Goal: Navigation & Orientation: Find specific page/section

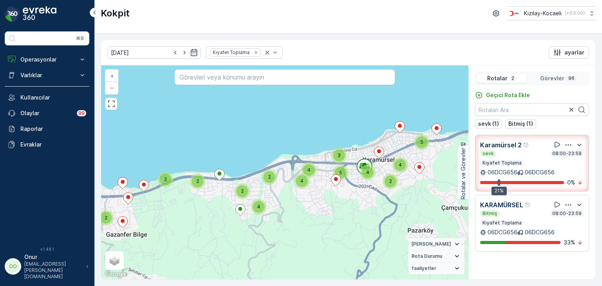
click at [551, 77] on p "Görevler" at bounding box center [552, 78] width 24 height 8
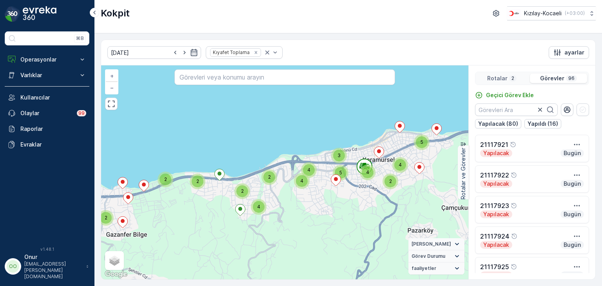
click at [497, 81] on p "Rotalar" at bounding box center [497, 78] width 20 height 8
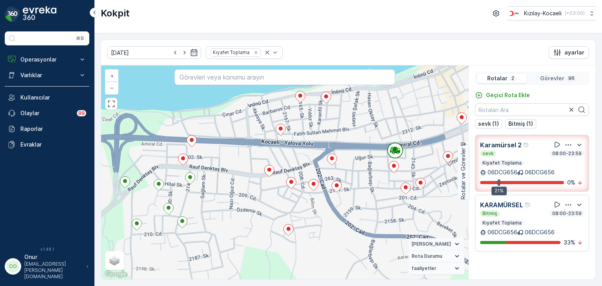
drag, startPoint x: 401, startPoint y: 159, endPoint x: 246, endPoint y: 179, distance: 156.0
click at [246, 179] on div "2 3 2 2 + − Uydu Yol haritası Arazi Karışık Leaflet Klavye kısayolları Harita V…" at bounding box center [284, 172] width 367 height 214
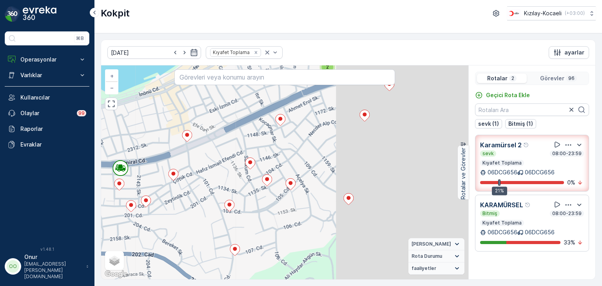
drag, startPoint x: 351, startPoint y: 195, endPoint x: 164, endPoint y: 191, distance: 187.2
click at [164, 191] on div "2 3 2 2 + − Uydu Yol haritası Arazi Karışık Leaflet Klavye kısayolları Harita V…" at bounding box center [284, 172] width 367 height 214
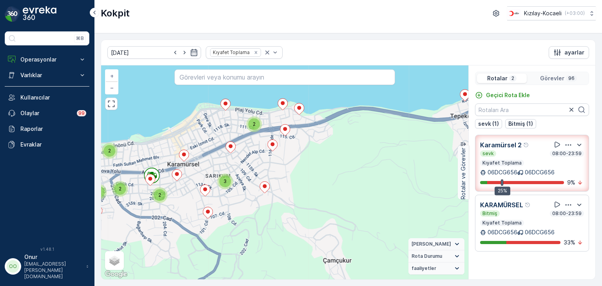
click at [574, 80] on div "Görevler 96" at bounding box center [558, 78] width 57 height 9
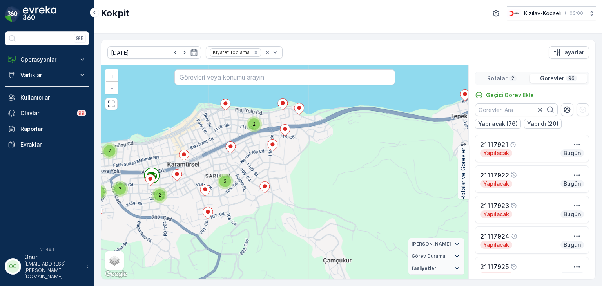
click at [502, 76] on p "Rotalar" at bounding box center [497, 78] width 20 height 8
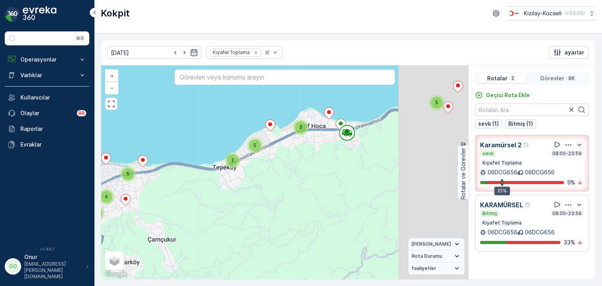
drag, startPoint x: 425, startPoint y: 148, endPoint x: 302, endPoint y: 173, distance: 125.9
click at [302, 173] on div "2 2 2 2 4 2 4 2 2 5 4 3 2 4 5 4 5 5 4 3 3 5 + − Uydu Yol haritası Arazi Karışık…" at bounding box center [284, 172] width 367 height 214
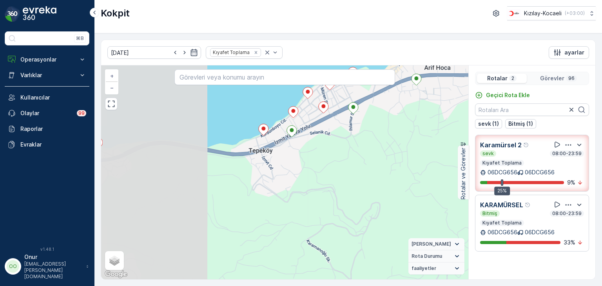
drag, startPoint x: 187, startPoint y: 195, endPoint x: 367, endPoint y: 154, distance: 184.0
click at [367, 154] on div "2 3 3 2 2 2 3 3 2 3 2 2 2 2 + − Uydu Yol haritası Arazi Karışık Leaflet Klavye …" at bounding box center [284, 172] width 367 height 214
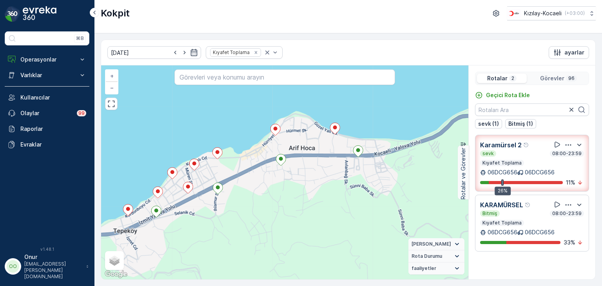
drag, startPoint x: 392, startPoint y: 191, endPoint x: 34, endPoint y: 282, distance: 369.6
click at [34, 282] on div "⌘B Operasyonlar Rapor - Kızılay Planlama Rotalar & Görevler Kokpit Ayarlar Varl…" at bounding box center [301, 143] width 602 height 286
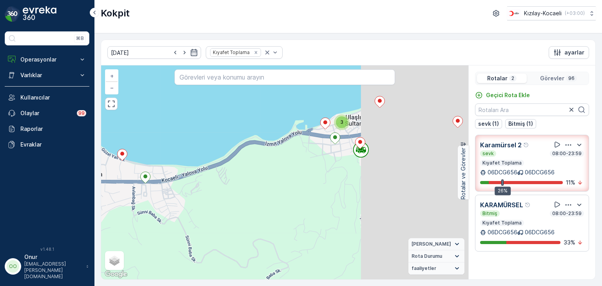
drag, startPoint x: 369, startPoint y: 203, endPoint x: 154, endPoint y: 228, distance: 216.9
click at [154, 228] on div "2 3 3 2 2 2 3 3 2 3 2 2 2 2 + − Uydu Yol haritası Arazi Karışık Leaflet Klavye …" at bounding box center [284, 172] width 367 height 214
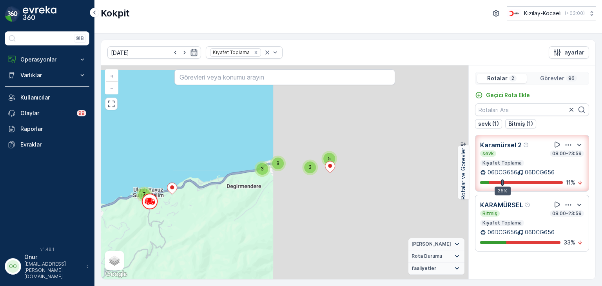
drag, startPoint x: 446, startPoint y: 161, endPoint x: 222, endPoint y: 211, distance: 228.8
click at [222, 211] on div "3 3 4 6 8 2 3 6 4 3 7 6 11 7 5 3 3 8 + − Uydu Yol haritası Arazi Karışık Leafle…" at bounding box center [284, 172] width 367 height 214
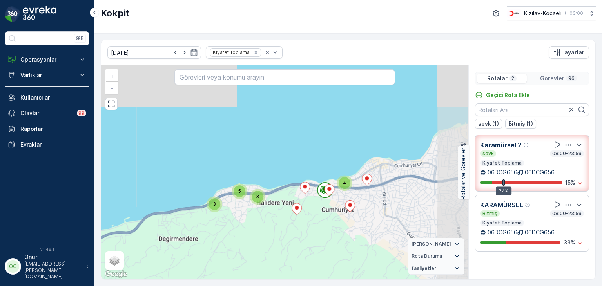
drag, startPoint x: 338, startPoint y: 184, endPoint x: 264, endPoint y: 224, distance: 84.6
click at [264, 224] on div "2 2 2 2 4 2 4 2 2 5 4 3 2 4 5 4 5 5 4 3 3 5 + − Uydu Yol haritası Arazi Karışık…" at bounding box center [284, 172] width 367 height 214
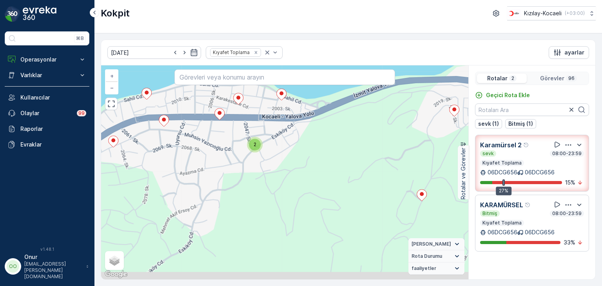
drag, startPoint x: 261, startPoint y: 214, endPoint x: 334, endPoint y: 175, distance: 83.1
click at [334, 175] on div "2 3 2 2 + − Uydu Yol haritası Arazi Karışık Leaflet Klavye kısayolları Harita V…" at bounding box center [284, 172] width 367 height 214
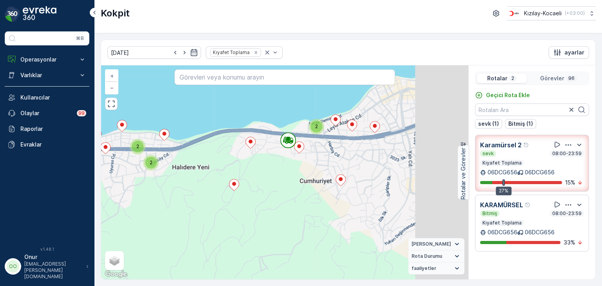
drag, startPoint x: 334, startPoint y: 206, endPoint x: 218, endPoint y: 210, distance: 115.6
click at [217, 207] on div "2 3 3 2 2 2 3 3 2 3 2 2 2 2 + − Uydu Yol haritası Arazi Karışık Leaflet Klavye …" at bounding box center [284, 172] width 367 height 214
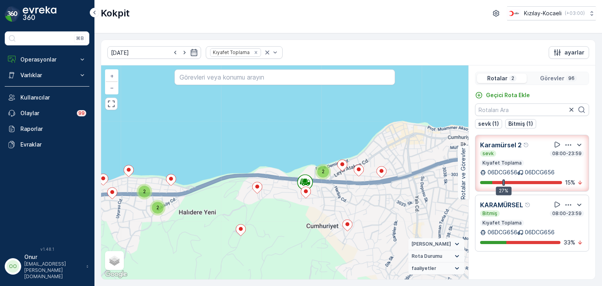
drag, startPoint x: 321, startPoint y: 192, endPoint x: 288, endPoint y: 219, distance: 42.1
click at [288, 219] on div "2 3 3 2 2 2 3 3 2 3 2 2 2 2 + − Uydu Yol haritası Arazi Karışık Leaflet Klavye …" at bounding box center [284, 172] width 367 height 214
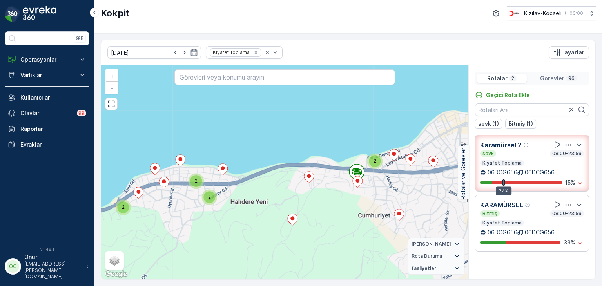
drag, startPoint x: 172, startPoint y: 219, endPoint x: 351, endPoint y: 198, distance: 180.7
click at [351, 198] on div "2 3 3 2 2 2 3 3 2 3 2 2 2 2 + − Uydu Yol haritası Arazi Karışık Leaflet Klavye …" at bounding box center [284, 172] width 367 height 214
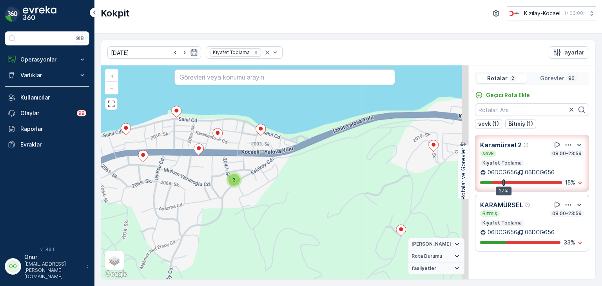
drag, startPoint x: 400, startPoint y: 152, endPoint x: 129, endPoint y: 241, distance: 285.2
click at [129, 241] on div "2 3 2 2 + − Uydu Yol haritası Arazi Karışık Leaflet Klavye kısayolları Harita V…" at bounding box center [284, 172] width 367 height 214
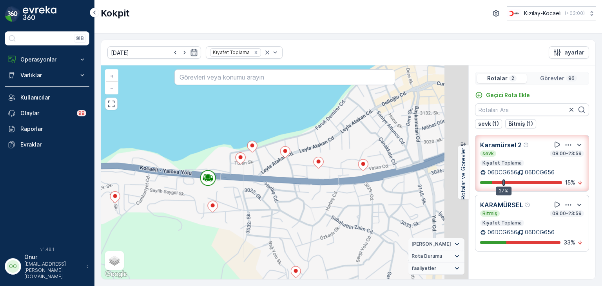
drag, startPoint x: 331, startPoint y: 222, endPoint x: 222, endPoint y: 208, distance: 110.6
click at [222, 208] on div "2 3 2 2 21117956 + − Uydu Yol haritası Arazi Karışık Leaflet Klavye kısayolları…" at bounding box center [284, 172] width 367 height 214
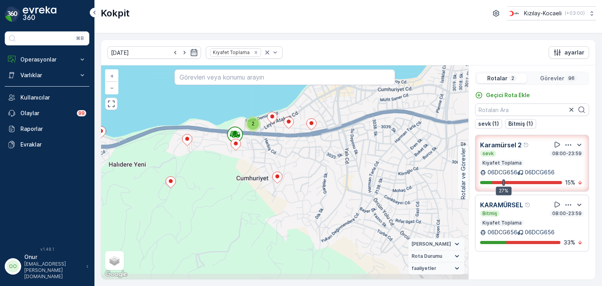
drag, startPoint x: 286, startPoint y: 217, endPoint x: 301, endPoint y: 161, distance: 58.1
click at [301, 161] on div "2 3 3 2 2 2 3 3 2 3 2 2 2 2 + − Uydu Yol haritası Arazi Karışık Leaflet Klavye …" at bounding box center [284, 172] width 367 height 214
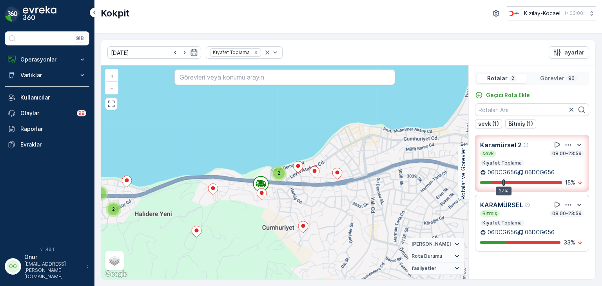
drag, startPoint x: 254, startPoint y: 108, endPoint x: 246, endPoint y: 164, distance: 55.8
click at [246, 164] on div "2 3 3 2 2 2 3 3 2 3 2 2 2 2 + − Uydu Yol haritası Arazi Karışık Leaflet Klavye …" at bounding box center [284, 172] width 367 height 214
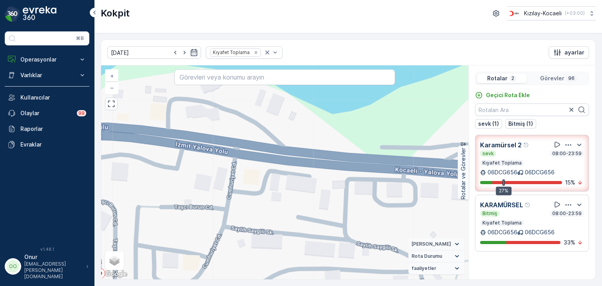
click at [548, 77] on p "Görevler" at bounding box center [552, 78] width 24 height 8
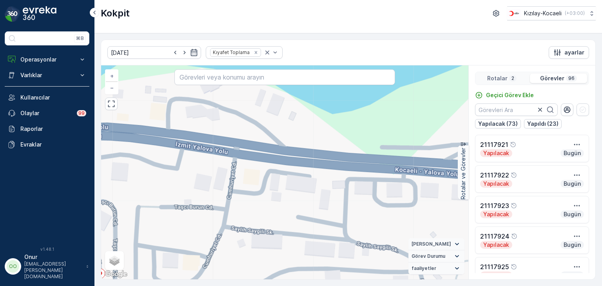
click at [492, 80] on p "Rotalar" at bounding box center [497, 78] width 20 height 8
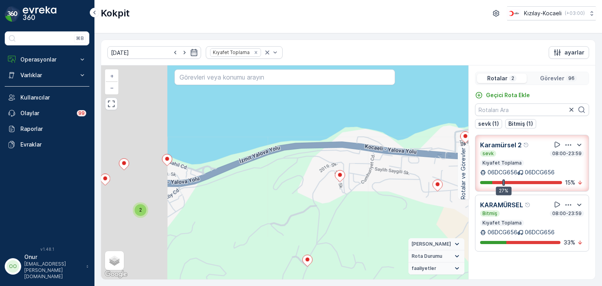
drag, startPoint x: 195, startPoint y: 227, endPoint x: 360, endPoint y: 193, distance: 167.5
click at [417, 185] on div "2 3 2 2 + − Uydu Yol haritası Arazi Karışık Leaflet Klavye kısayolları Harita V…" at bounding box center [284, 172] width 367 height 214
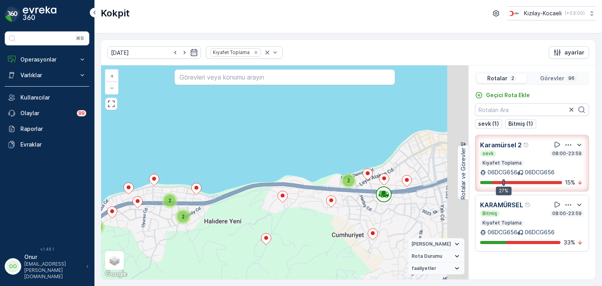
drag, startPoint x: 378, startPoint y: 190, endPoint x: 289, endPoint y: 219, distance: 93.5
click at [289, 219] on div "2 3 3 2 2 2 3 3 2 3 2 2 2 2 + − Uydu Yol haritası Arazi Karışık Leaflet Klavye …" at bounding box center [284, 172] width 367 height 214
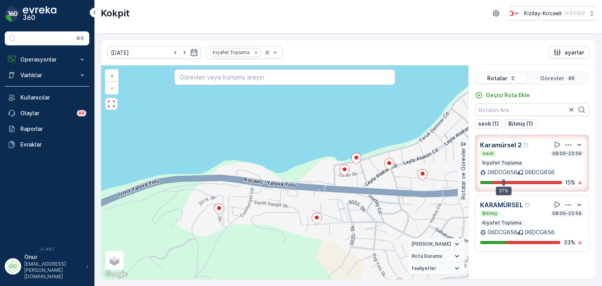
click at [509, 80] on div "2" at bounding box center [512, 78] width 7 height 6
click at [502, 76] on p "Rotalar" at bounding box center [497, 78] width 20 height 8
click at [552, 78] on p "Görevler" at bounding box center [552, 78] width 24 height 8
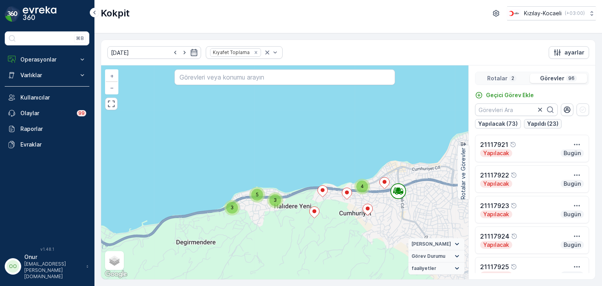
click at [534, 125] on p "Yapıldı (23)" at bounding box center [542, 124] width 31 height 8
click at [498, 77] on p "Rotalar" at bounding box center [497, 78] width 20 height 8
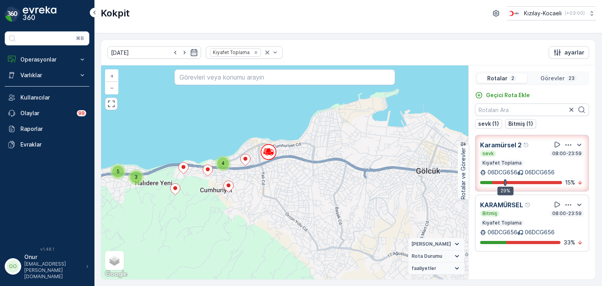
click at [556, 83] on div "Rotalar 2 Görevler 23" at bounding box center [532, 78] width 114 height 13
click at [551, 79] on p "Görevler" at bounding box center [552, 78] width 24 height 8
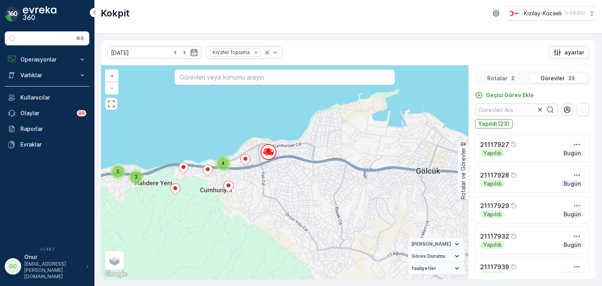
click at [510, 75] on p "2" at bounding box center [512, 78] width 4 height 6
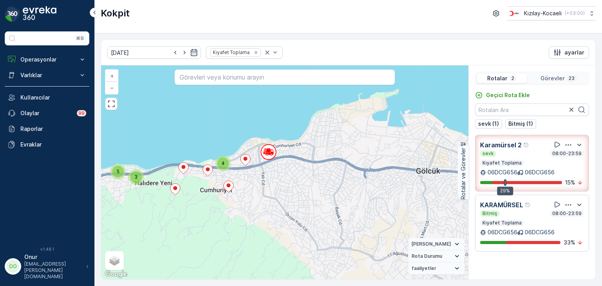
click at [549, 79] on p "Görevler" at bounding box center [552, 78] width 24 height 8
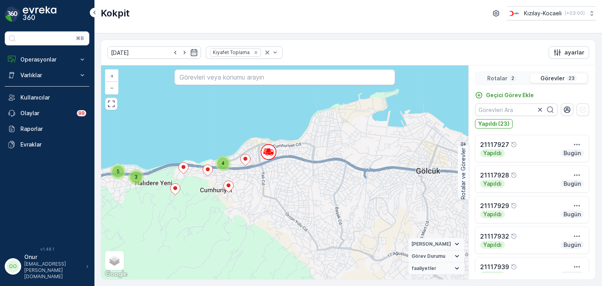
click at [506, 81] on div "Rotalar 2" at bounding box center [502, 78] width 50 height 9
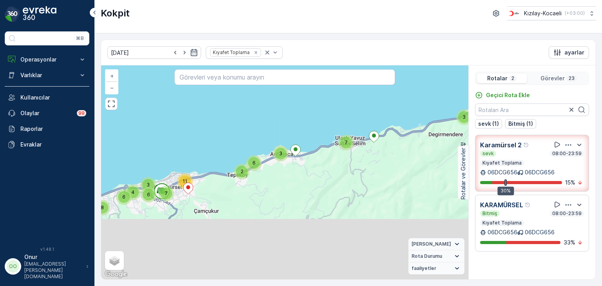
drag, startPoint x: 313, startPoint y: 219, endPoint x: 310, endPoint y: 115, distance: 104.2
click at [332, 108] on div "3 3 4 6 8 2 3 6 4 3 7 6 11 7 5 3 3 8 + − Uydu Yol haritası Arazi Karışık Leafle…" at bounding box center [284, 172] width 367 height 214
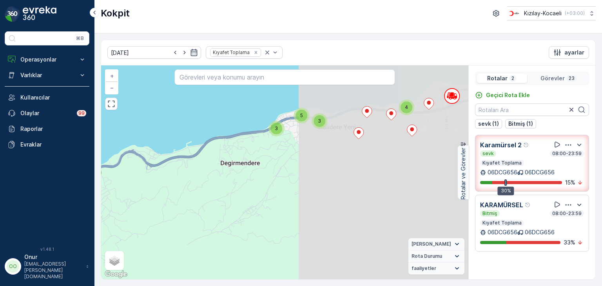
drag, startPoint x: 374, startPoint y: 221, endPoint x: 158, endPoint y: 212, distance: 216.4
click at [158, 212] on div "2 2 2 2 4 2 4 2 2 5 4 3 2 4 5 4 5 5 4 3 3 5 + − Uydu Yol haritası Arazi Karışık…" at bounding box center [284, 172] width 367 height 214
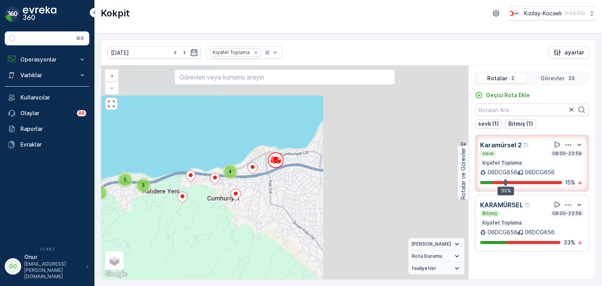
drag, startPoint x: 338, startPoint y: 154, endPoint x: 174, endPoint y: 216, distance: 175.5
click at [170, 215] on div "2 2 2 2 4 2 4 2 2 5 4 3 2 4 5 4 5 5 4 3 3 5 + − Uydu Yol haritası Arazi Karışık…" at bounding box center [284, 172] width 367 height 214
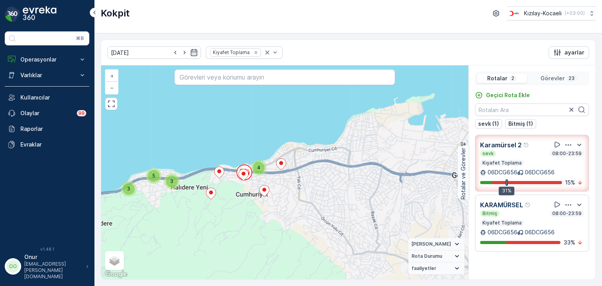
drag, startPoint x: 191, startPoint y: 186, endPoint x: 312, endPoint y: 224, distance: 126.6
click at [312, 224] on div "2 2 2 2 4 2 4 2 2 5 4 3 2 4 5 4 5 5 4 3 3 5 + − Uydu Yol haritası Arazi Karışık…" at bounding box center [284, 172] width 367 height 214
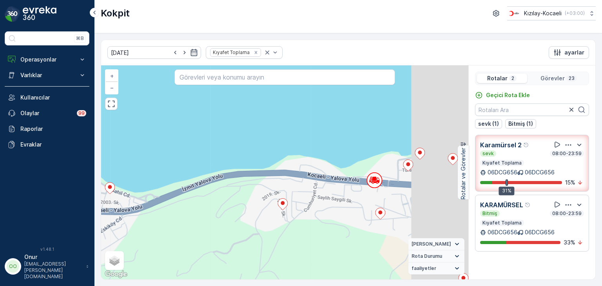
drag, startPoint x: 273, startPoint y: 179, endPoint x: 187, endPoint y: 199, distance: 88.4
click at [187, 199] on div "2 3 2 2 + − Uydu Yol haritası Arazi Karışık Leaflet Klavye kısayolları Harita V…" at bounding box center [284, 172] width 367 height 214
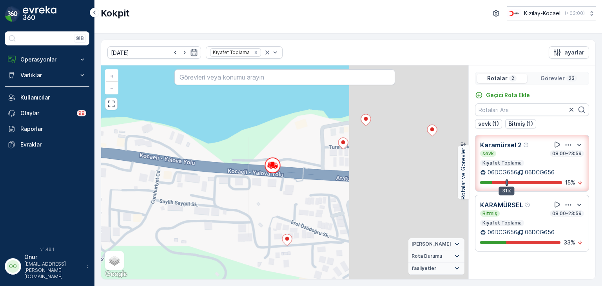
drag, startPoint x: 272, startPoint y: 201, endPoint x: 191, endPoint y: 206, distance: 81.2
click at [191, 206] on div "2 + − Uydu Yol haritası Arazi Karışık Leaflet Klavye kısayolları Harita Veriler…" at bounding box center [284, 172] width 367 height 214
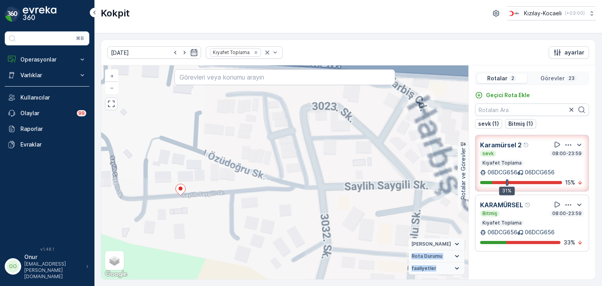
drag, startPoint x: 224, startPoint y: 163, endPoint x: 286, endPoint y: 255, distance: 111.3
click at [286, 255] on div "2 + − Uydu Yol haritası Arazi Karışık Leaflet Klavye kısayolları Harita Veriler…" at bounding box center [284, 172] width 367 height 214
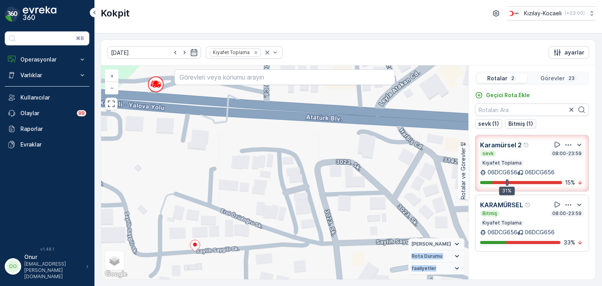
drag, startPoint x: 266, startPoint y: 200, endPoint x: 291, endPoint y: 286, distance: 89.4
click at [291, 286] on div "[DATE] Kıyafet Toplama ayarlar + − Uydu Yol haritası Arazi Karışık Leaflet Klav…" at bounding box center [347, 159] width 507 height 253
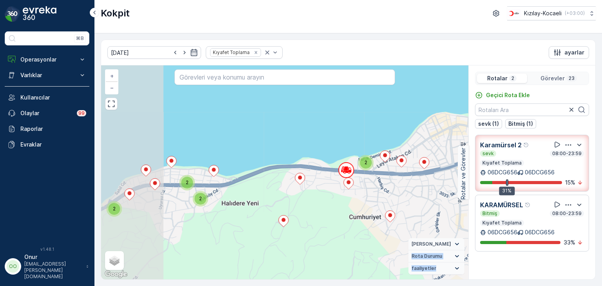
drag, startPoint x: 186, startPoint y: 221, endPoint x: 315, endPoint y: 174, distance: 138.2
click at [315, 174] on div "2 3 3 2 2 2 3 3 2 3 2 2 2 2 + − Uydu Yol haritası Arazi Karışık Leaflet Klavye …" at bounding box center [284, 172] width 367 height 214
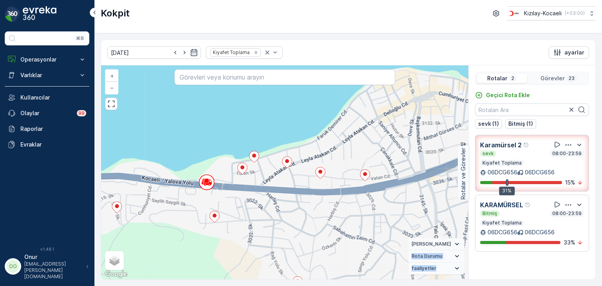
drag, startPoint x: 336, startPoint y: 185, endPoint x: 309, endPoint y: 210, distance: 36.9
click at [309, 210] on div "2 3 2 2 + − Uydu Yol haritası Arazi Karışık Leaflet Klavye kısayolları Harita V…" at bounding box center [284, 172] width 367 height 214
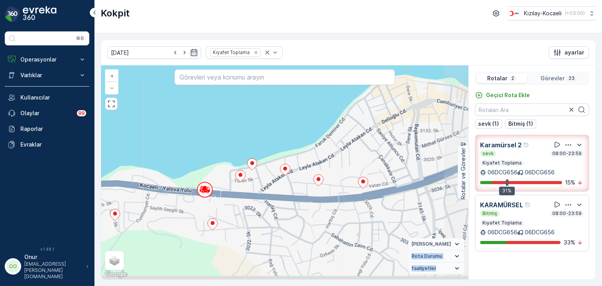
drag, startPoint x: 301, startPoint y: 238, endPoint x: 272, endPoint y: 222, distance: 33.1
click at [273, 222] on div "2 3 2 2 + − Uydu Yol haritası Arazi Karışık Leaflet Klavye kısayolları Harita V…" at bounding box center [284, 172] width 367 height 214
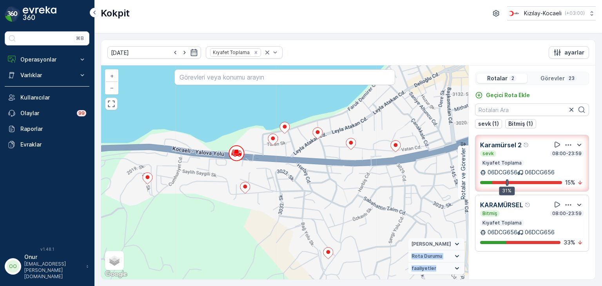
drag, startPoint x: 323, startPoint y: 231, endPoint x: 356, endPoint y: 195, distance: 48.8
click at [356, 195] on div "2 3 2 2 + − Uydu Yol haritası Arazi Karışık Leaflet Klavye kısayolları Harita V…" at bounding box center [284, 172] width 367 height 214
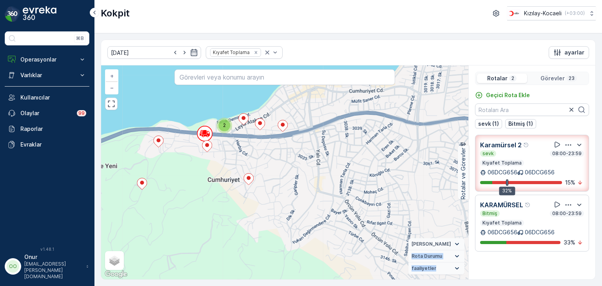
click at [175, 220] on div "2 3 3 2 2 2 3 3 2 3 2 2 2 2 + − Uydu Yol haritası Arazi Karışık Leaflet Klavye …" at bounding box center [284, 172] width 367 height 214
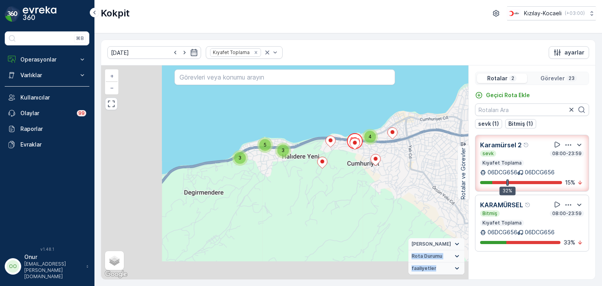
drag, startPoint x: 309, startPoint y: 204, endPoint x: 435, endPoint y: 175, distance: 128.6
click at [435, 175] on div "2 2 2 2 4 2 4 2 2 5 4 3 2 4 5 4 5 5 4 3 3 5 + − Uydu Yol haritası Arazi Karışık…" at bounding box center [284, 172] width 367 height 214
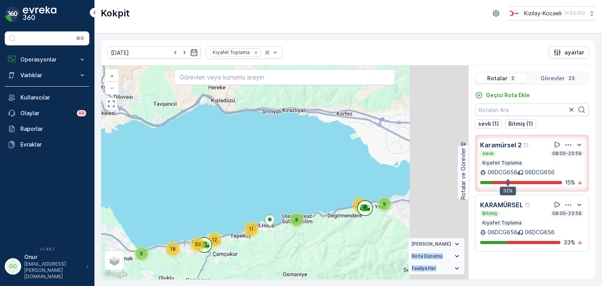
drag, startPoint x: 395, startPoint y: 221, endPoint x: 310, endPoint y: 239, distance: 86.7
click at [310, 239] on div "6 18 11 20 12 8 9 11 + − Uydu Yol haritası Arazi Karışık Leaflet Klavye kısayol…" at bounding box center [284, 172] width 367 height 214
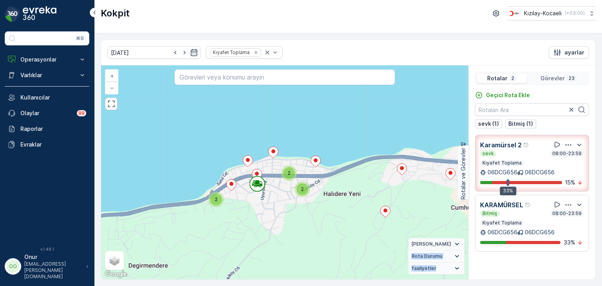
click at [567, 76] on p "23" at bounding box center [570, 78] width 7 height 6
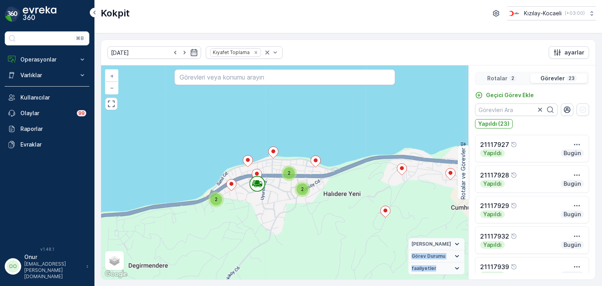
click at [510, 76] on p "2" at bounding box center [512, 78] width 4 height 6
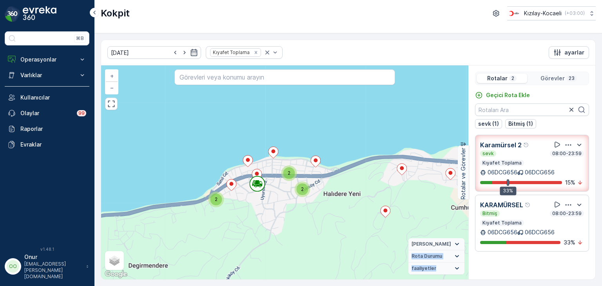
click at [553, 76] on p "Görevler" at bounding box center [552, 78] width 24 height 8
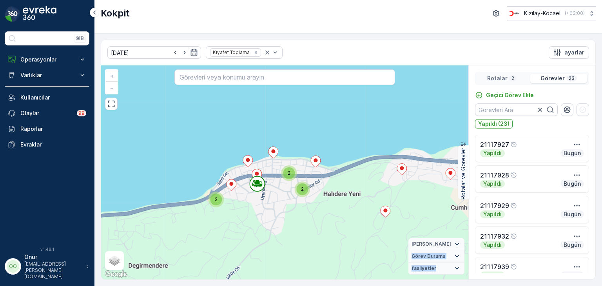
click at [503, 77] on p "Rotalar" at bounding box center [497, 78] width 20 height 8
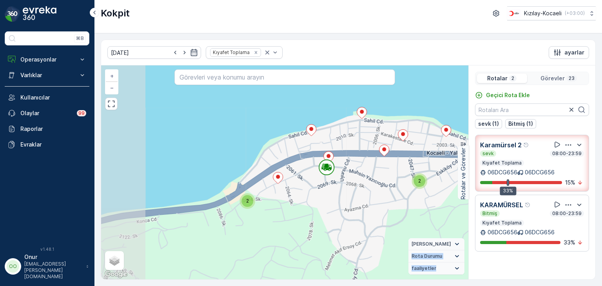
drag, startPoint x: 274, startPoint y: 189, endPoint x: 348, endPoint y: 188, distance: 74.4
click at [348, 188] on div "2 3 2 2 + − Uydu Yol haritası Arazi Karışık Leaflet Klavye kısayolları Harita V…" at bounding box center [284, 172] width 367 height 214
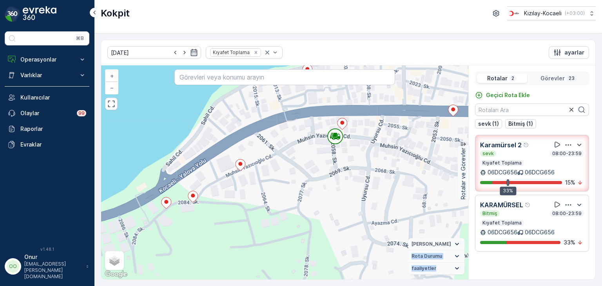
drag, startPoint x: 329, startPoint y: 193, endPoint x: 346, endPoint y: 193, distance: 17.2
click at [346, 193] on div "2 + − Uydu Yol haritası Arazi Karışık Leaflet Klavye kısayolları Harita Veriler…" at bounding box center [284, 172] width 367 height 214
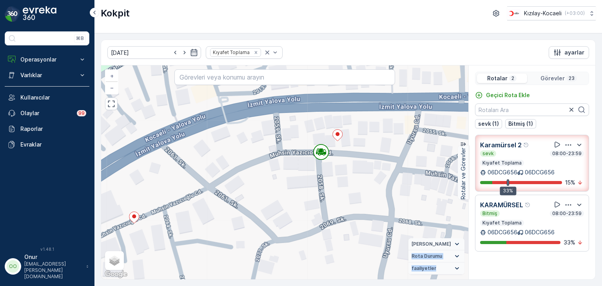
click at [563, 75] on p "Görevler" at bounding box center [552, 78] width 24 height 8
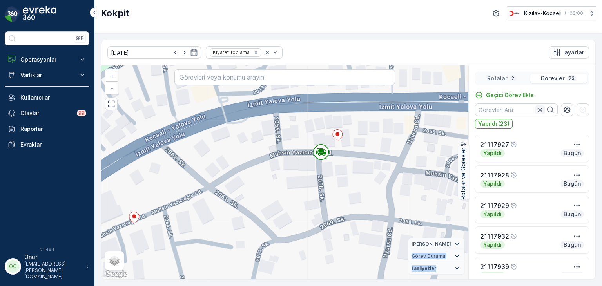
click at [541, 111] on icon "button" at bounding box center [540, 110] width 4 height 4
drag, startPoint x: 540, startPoint y: 107, endPoint x: 519, endPoint y: 93, distance: 25.9
click at [538, 107] on icon "button" at bounding box center [540, 110] width 8 height 8
click at [494, 77] on p "Rotalar" at bounding box center [497, 78] width 20 height 8
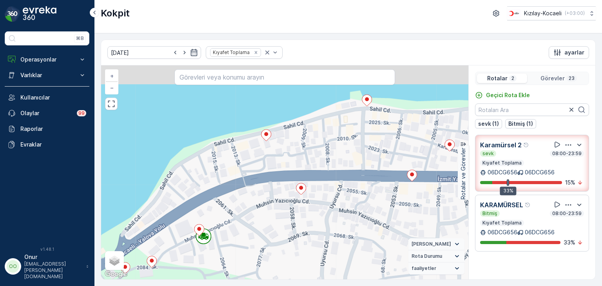
drag, startPoint x: 288, startPoint y: 194, endPoint x: 333, endPoint y: 273, distance: 90.7
click at [333, 273] on div "2 + − Uydu Yol haritası Arazi Karışık Leaflet Klavye kısayolları Harita Veriler…" at bounding box center [284, 172] width 367 height 214
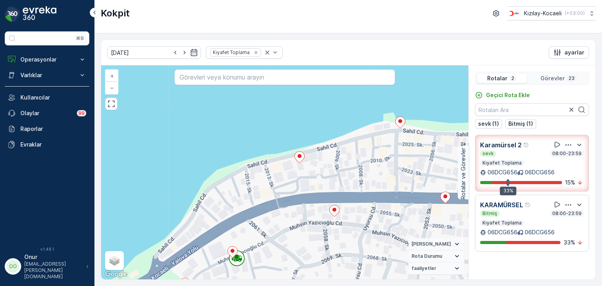
drag, startPoint x: 293, startPoint y: 204, endPoint x: 348, endPoint y: 148, distance: 78.1
click at [348, 148] on div "2 + − Uydu Yol haritası Arazi Karışık Leaflet Klavye kısayolları Harita Veriler…" at bounding box center [284, 172] width 367 height 214
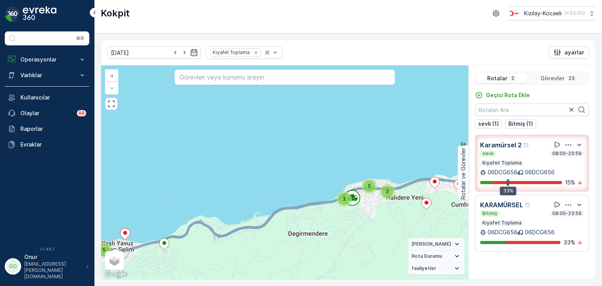
drag, startPoint x: 287, startPoint y: 221, endPoint x: 340, endPoint y: 211, distance: 53.8
click at [340, 211] on div "2 2 2 2 4 2 4 2 2 5 4 3 2 4 5 4 5 5 4 3 3 5 + − Uydu Yol haritası Arazi Karışık…" at bounding box center [284, 172] width 367 height 214
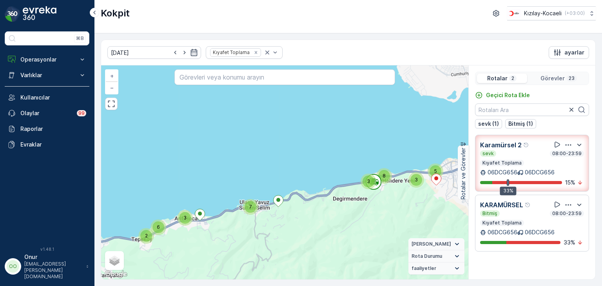
drag, startPoint x: 281, startPoint y: 234, endPoint x: 337, endPoint y: 190, distance: 71.1
click at [337, 190] on div "3 3 4 6 8 2 3 6 4 3 7 6 11 7 5 3 3 8 + − Uydu Yol haritası Arazi Karışık Leafle…" at bounding box center [284, 172] width 367 height 214
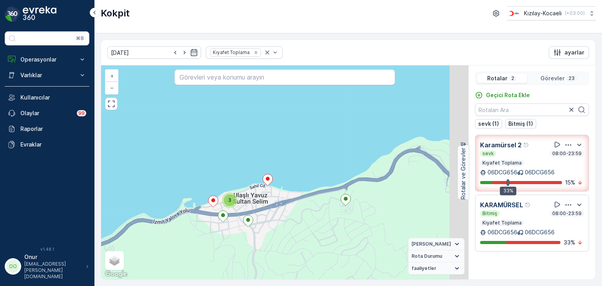
drag, startPoint x: 406, startPoint y: 199, endPoint x: 346, endPoint y: 225, distance: 64.9
click at [346, 225] on div "2 3 3 2 2 2 3 3 2 3 2 2 2 2 + − Uydu Yol haritası Arazi Karışık Leaflet Klavye …" at bounding box center [284, 172] width 367 height 214
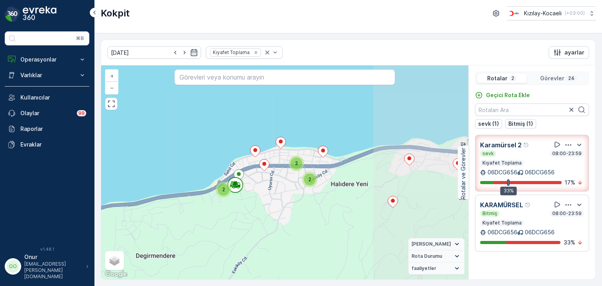
drag, startPoint x: 332, startPoint y: 211, endPoint x: 177, endPoint y: 197, distance: 155.3
click at [177, 197] on div "2 3 3 2 2 2 3 3 2 3 2 2 2 2 21117966 + − Uydu Yol haritası Arazi Karışık Leafle…" at bounding box center [284, 172] width 367 height 214
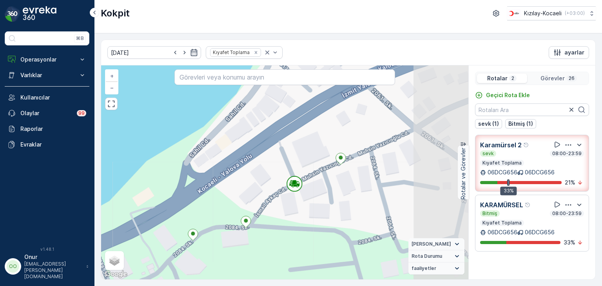
drag, startPoint x: 345, startPoint y: 231, endPoint x: 267, endPoint y: 228, distance: 77.6
click at [267, 228] on div "+ − Uydu Yol haritası Arazi Karışık Leaflet Klavye kısayolları Harita Verileri …" at bounding box center [284, 172] width 367 height 214
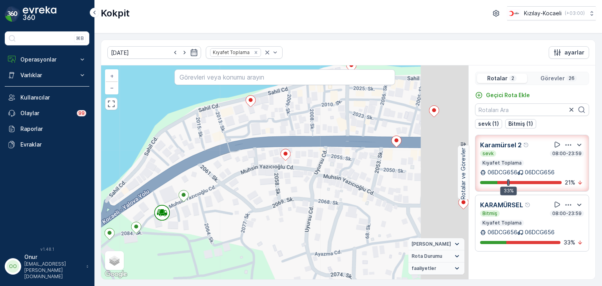
drag, startPoint x: 361, startPoint y: 201, endPoint x: 246, endPoint y: 205, distance: 115.2
click at [246, 205] on div "2 + − Uydu Yol haritası Arazi Karışık Leaflet Klavye kısayolları Harita Veriler…" at bounding box center [284, 172] width 367 height 214
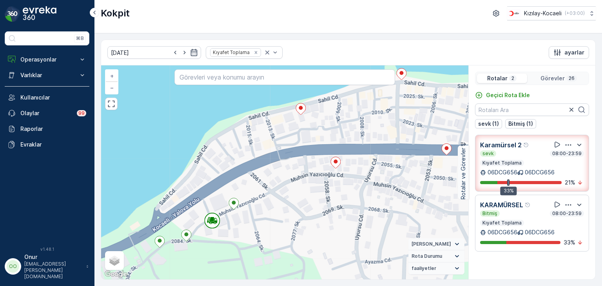
drag, startPoint x: 188, startPoint y: 248, endPoint x: 227, endPoint y: 251, distance: 38.9
click at [227, 251] on div "2 + − Uydu Yol haritası Arazi Karışık Leaflet Klavye kısayolları Harita Veriler…" at bounding box center [284, 172] width 367 height 214
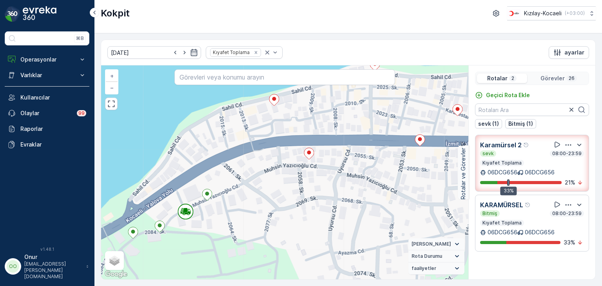
drag, startPoint x: 243, startPoint y: 232, endPoint x: 218, endPoint y: 224, distance: 26.5
click at [219, 224] on div "2 + − Uydu Yol haritası Arazi Karışık Leaflet Klavye kısayolları Harita Veriler…" at bounding box center [284, 172] width 367 height 214
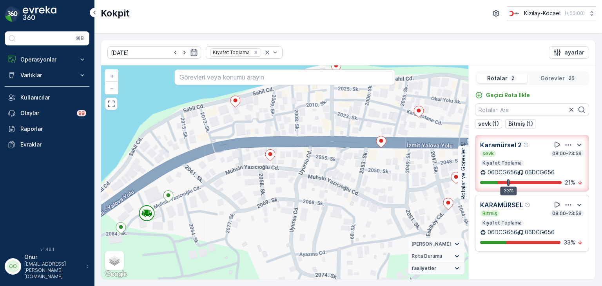
drag, startPoint x: 257, startPoint y: 230, endPoint x: 230, endPoint y: 212, distance: 32.3
click at [230, 212] on div "2 + − Uydu Yol haritası Arazi Karışık Leaflet Klavye kısayolları Harita Veriler…" at bounding box center [284, 172] width 367 height 214
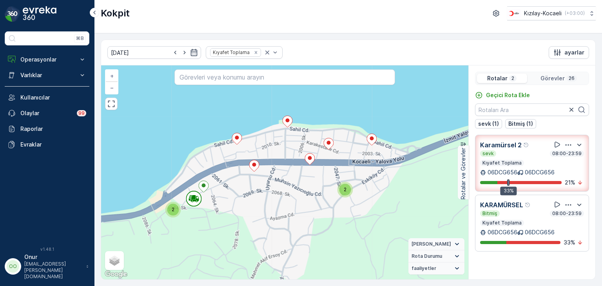
click at [551, 77] on p "Görevler" at bounding box center [552, 78] width 24 height 8
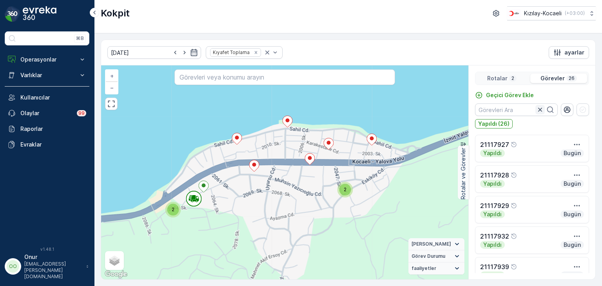
click at [539, 110] on icon "button" at bounding box center [540, 110] width 8 height 8
click at [505, 76] on p "Rotalar" at bounding box center [497, 78] width 20 height 8
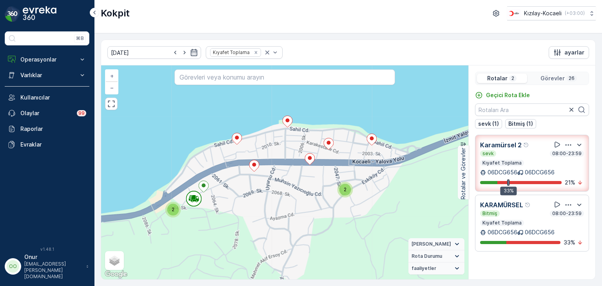
click at [550, 76] on p "Görevler" at bounding box center [552, 78] width 24 height 8
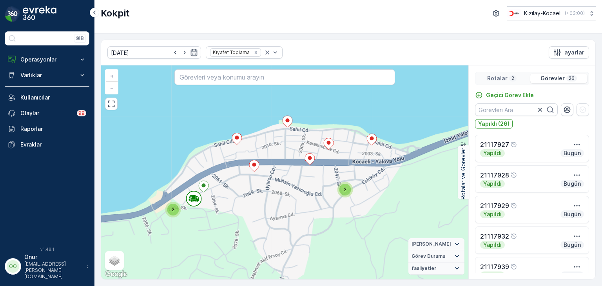
click at [503, 82] on div "Rotalar 2" at bounding box center [502, 78] width 50 height 9
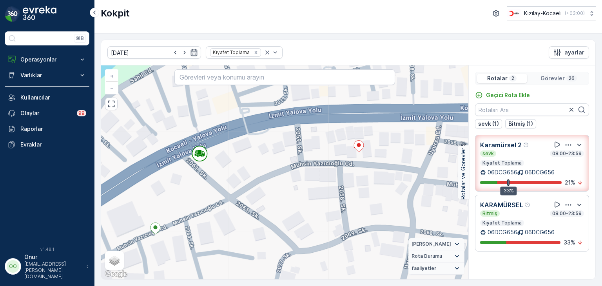
drag, startPoint x: 231, startPoint y: 209, endPoint x: 238, endPoint y: 268, distance: 59.6
click at [238, 268] on div "+ − Uydu Yol haritası Arazi Karışık Leaflet Klavye kısayolları Harita Verileri …" at bounding box center [284, 172] width 367 height 214
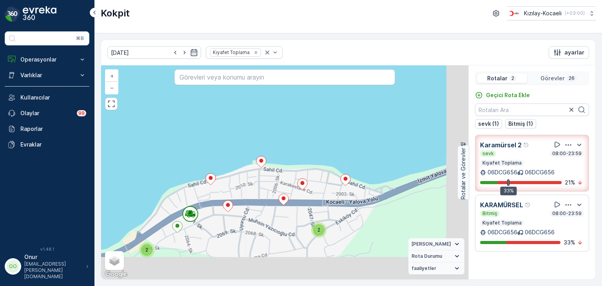
drag, startPoint x: 342, startPoint y: 208, endPoint x: 245, endPoint y: 147, distance: 114.3
click at [297, 179] on icon at bounding box center [302, 184] width 10 height 11
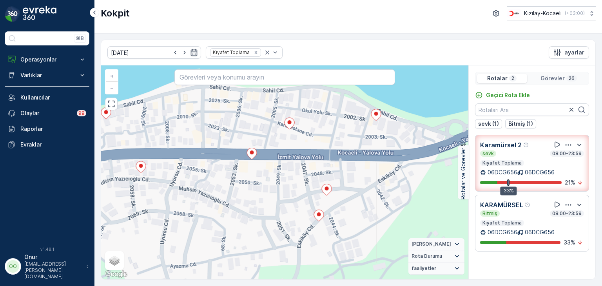
drag, startPoint x: 185, startPoint y: 188, endPoint x: 390, endPoint y: 200, distance: 205.2
click at [390, 200] on div "2 3 2 2 2 + − Uydu Yol haritası Arazi Karışık Leaflet Klavye kısayolları Harita…" at bounding box center [284, 172] width 367 height 214
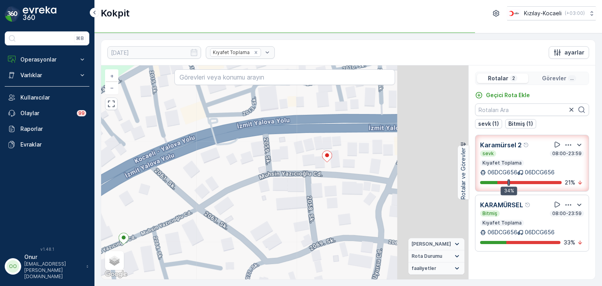
drag, startPoint x: 330, startPoint y: 203, endPoint x: 213, endPoint y: 254, distance: 127.3
click at [213, 254] on div "+ − Uydu Yol haritası Arazi Karışık Leaflet Klavye kısayolları Harita Verileri …" at bounding box center [284, 172] width 367 height 214
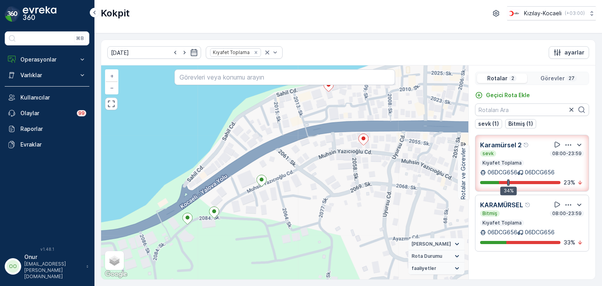
drag, startPoint x: 251, startPoint y: 219, endPoint x: 341, endPoint y: 180, distance: 98.4
click at [341, 180] on div "2 + − Uydu Yol haritası Arazi Karışık Leaflet Klavye kısayolları Harita Veriler…" at bounding box center [284, 172] width 367 height 214
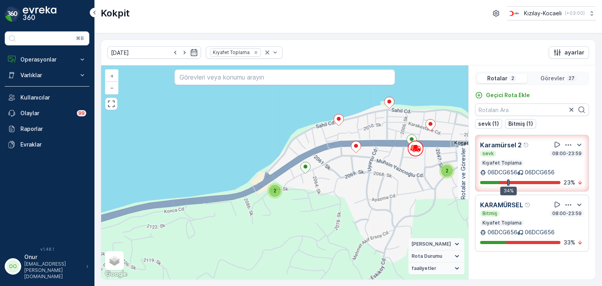
drag, startPoint x: 254, startPoint y: 221, endPoint x: 311, endPoint y: 191, distance: 64.6
click at [311, 191] on div "2 3 2 2 + − Uydu Yol haritası Arazi Karışık Leaflet Klavye kısayolları Harita V…" at bounding box center [284, 172] width 367 height 214
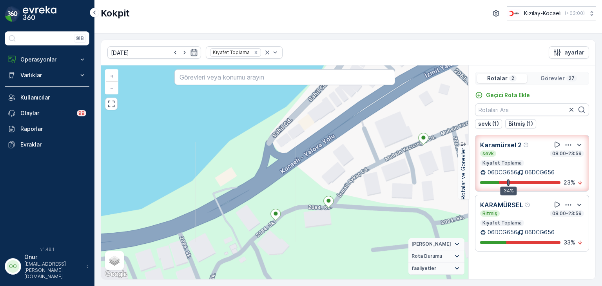
drag, startPoint x: 327, startPoint y: 174, endPoint x: 315, endPoint y: 228, distance: 54.5
click at [315, 228] on div "+ − Uydu Yol haritası Arazi Karışık Leaflet Klavye kısayolları Harita Verileri …" at bounding box center [284, 172] width 367 height 214
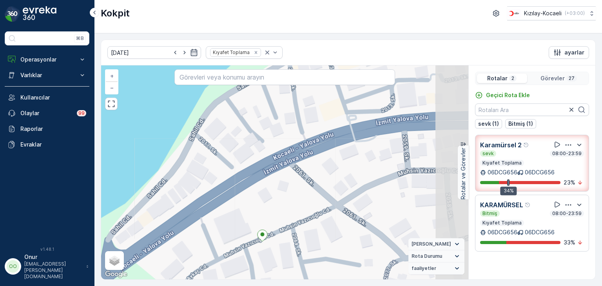
drag, startPoint x: 392, startPoint y: 164, endPoint x: 300, endPoint y: 218, distance: 106.5
click at [298, 220] on div "+ − Uydu Yol haritası Arazi Karışık Leaflet Klavye kısayolları Harita Verileri …" at bounding box center [284, 172] width 367 height 214
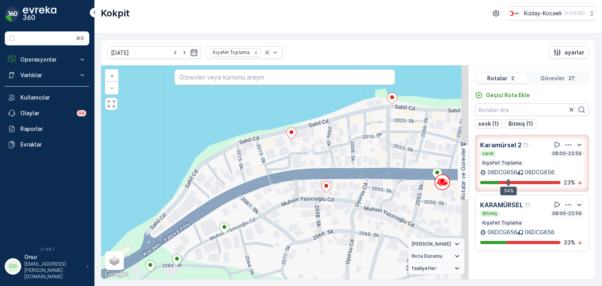
drag, startPoint x: 349, startPoint y: 215, endPoint x: 281, endPoint y: 222, distance: 68.9
click at [281, 222] on div "2 + − Uydu Yol haritası Arazi Karışık Leaflet Klavye kısayolları Harita Veriler…" at bounding box center [284, 172] width 367 height 214
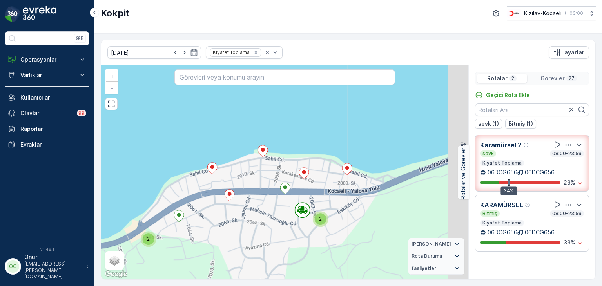
drag, startPoint x: 352, startPoint y: 210, endPoint x: 244, endPoint y: 219, distance: 107.7
click at [244, 219] on div "2 3 2 2 + − Uydu Yol haritası Arazi Karışık Leaflet Klavye kısayolları Harita V…" at bounding box center [284, 172] width 367 height 214
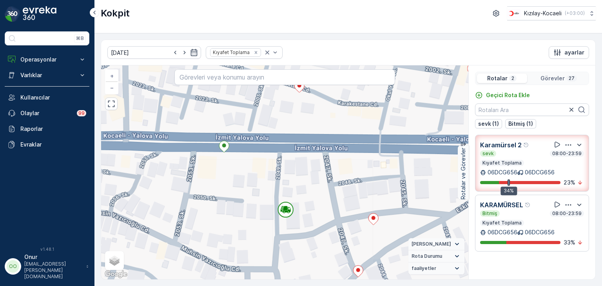
drag, startPoint x: 325, startPoint y: 246, endPoint x: 242, endPoint y: 233, distance: 84.1
click at [242, 233] on div "+ − Uydu Yol haritası Arazi Karışık Leaflet Klavye kısayolları Harita Verileri …" at bounding box center [284, 172] width 367 height 214
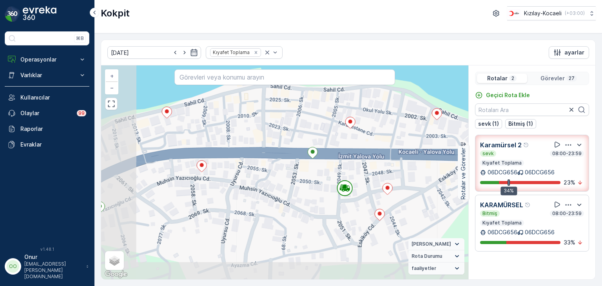
drag, startPoint x: 211, startPoint y: 209, endPoint x: 277, endPoint y: 185, distance: 70.4
click at [277, 185] on div "2 + − Uydu Yol haritası Arazi Karışık Leaflet Klavye kısayolları Harita Veriler…" at bounding box center [284, 172] width 367 height 214
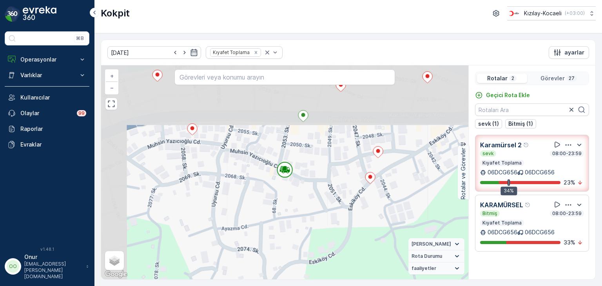
drag, startPoint x: 226, startPoint y: 198, endPoint x: 287, endPoint y: 260, distance: 87.2
click at [287, 260] on div "2 + − Uydu Yol haritası Arazi Karışık Leaflet Klavye kısayolları Harita Veriler…" at bounding box center [284, 172] width 367 height 214
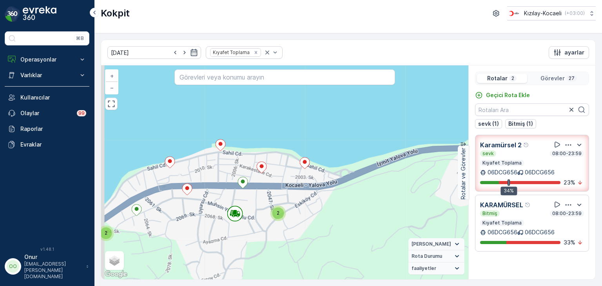
drag, startPoint x: 195, startPoint y: 192, endPoint x: 238, endPoint y: 202, distance: 44.3
click at [238, 202] on div "2 3 2 2 + − Uydu Yol haritası Arazi Karışık Leaflet Klavye kısayolları Harita V…" at bounding box center [284, 172] width 367 height 214
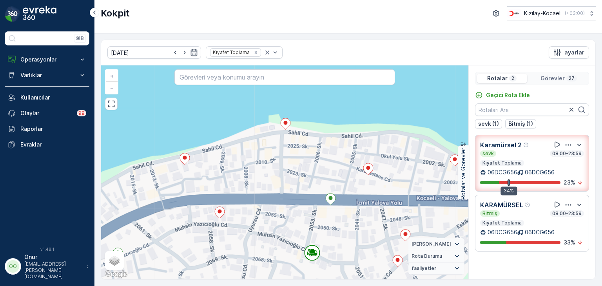
drag, startPoint x: 208, startPoint y: 209, endPoint x: 256, endPoint y: 251, distance: 63.8
click at [256, 251] on div "2 + − Uydu Yol haritası Arazi Karışık Leaflet Klavye kısayolları Harita Veriler…" at bounding box center [284, 172] width 367 height 214
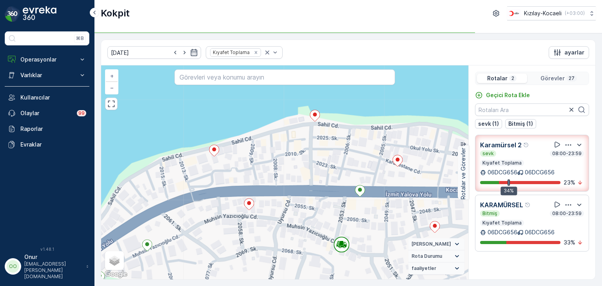
drag, startPoint x: 224, startPoint y: 228, endPoint x: 263, endPoint y: 206, distance: 44.7
click at [263, 206] on div "2 + − Uydu Yol haritası Arazi Karışık Leaflet Klavye kısayolları Harita Veriler…" at bounding box center [284, 172] width 367 height 214
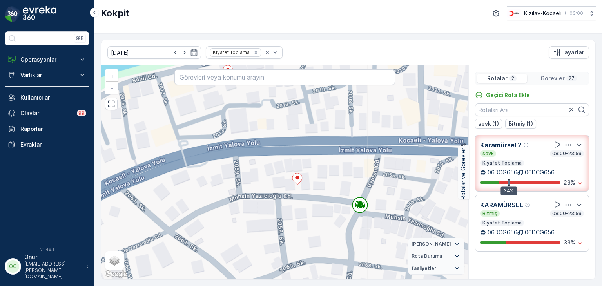
drag, startPoint x: 258, startPoint y: 239, endPoint x: 344, endPoint y: 235, distance: 85.8
click at [344, 235] on div "+ − Uydu Yol haritası Arazi Karışık Leaflet Klavye kısayolları Harita Verileri …" at bounding box center [284, 172] width 367 height 214
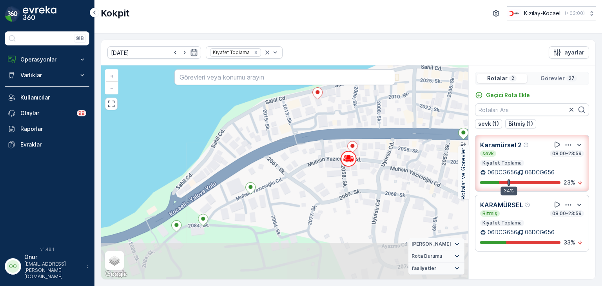
drag, startPoint x: 274, startPoint y: 243, endPoint x: 307, endPoint y: 149, distance: 99.2
click at [307, 149] on div "2 + − Uydu Yol haritası Arazi Karışık Leaflet Klavye kısayolları Harita Veriler…" at bounding box center [284, 172] width 367 height 214
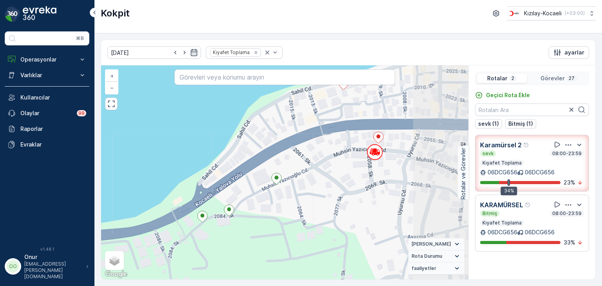
drag, startPoint x: 330, startPoint y: 234, endPoint x: 249, endPoint y: 237, distance: 80.7
click at [249, 237] on div "2 + − Uydu Yol haritası Arazi Karışık Leaflet Klavye kısayolları Harita Veriler…" at bounding box center [284, 172] width 367 height 214
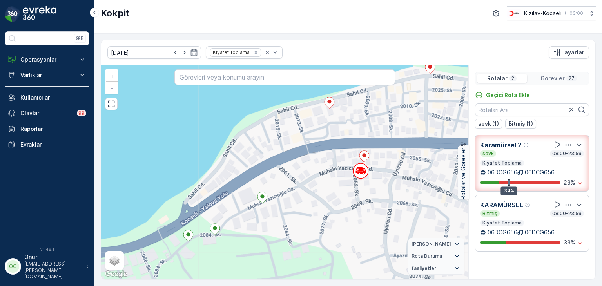
drag, startPoint x: 301, startPoint y: 210, endPoint x: 291, endPoint y: 219, distance: 13.4
click at [291, 219] on div "2 + − Uydu Yol haritası Arazi Karışık Leaflet Klavye kısayolları Harita Veriler…" at bounding box center [284, 172] width 367 height 214
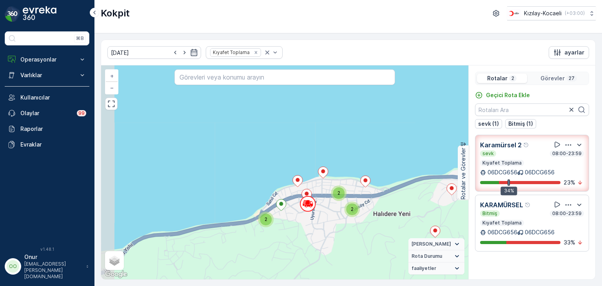
drag, startPoint x: 235, startPoint y: 252, endPoint x: 274, endPoint y: 228, distance: 45.5
click at [274, 228] on div "2 3 3 2 2 2 3 3 2 3 2 2 2 2 + − Uydu Yol haritası Arazi Karışık Leaflet Klavye …" at bounding box center [284, 172] width 367 height 214
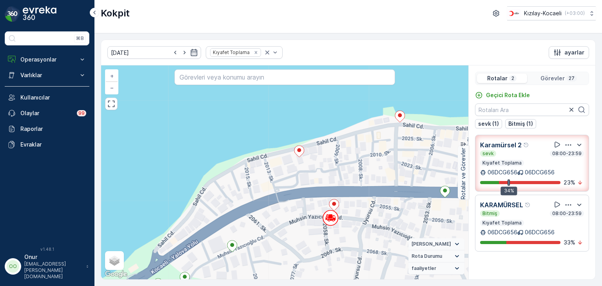
drag, startPoint x: 285, startPoint y: 222, endPoint x: 274, endPoint y: 248, distance: 28.2
click at [275, 248] on div "2 + − Uydu Yol haritası Arazi Karışık Leaflet Klavye kısayolları Harita Veriler…" at bounding box center [284, 172] width 367 height 214
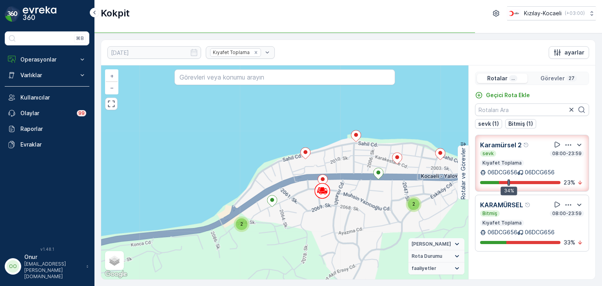
drag, startPoint x: 350, startPoint y: 240, endPoint x: 309, endPoint y: 220, distance: 45.2
click at [350, 209] on div "2 3 2 2 + − Uydu Yol haritası Arazi Karışık Leaflet Klavye kısayolları Harita V…" at bounding box center [284, 172] width 367 height 214
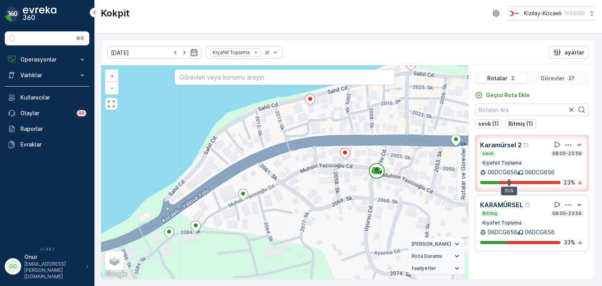
drag, startPoint x: 230, startPoint y: 226, endPoint x: 309, endPoint y: 198, distance: 84.6
click at [309, 198] on div "2 + − Uydu Yol haritası Arazi Karışık Leaflet Klavye kısayolları Harita Veriler…" at bounding box center [284, 172] width 367 height 214
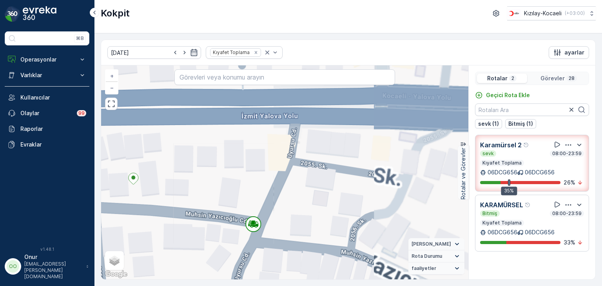
drag, startPoint x: 289, startPoint y: 211, endPoint x: 347, endPoint y: 144, distance: 89.7
click at [347, 144] on div "+ − Uydu Yol haritası Arazi Karışık Leaflet Klavye kısayolları Harita Verileri …" at bounding box center [284, 172] width 367 height 214
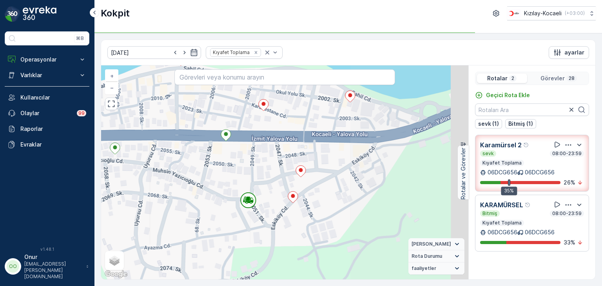
drag, startPoint x: 397, startPoint y: 203, endPoint x: 258, endPoint y: 213, distance: 139.0
click at [258, 213] on div "2 + − Uydu Yol haritası Arazi Karışık Leaflet Klavye kısayolları Harita Veriler…" at bounding box center [284, 172] width 367 height 214
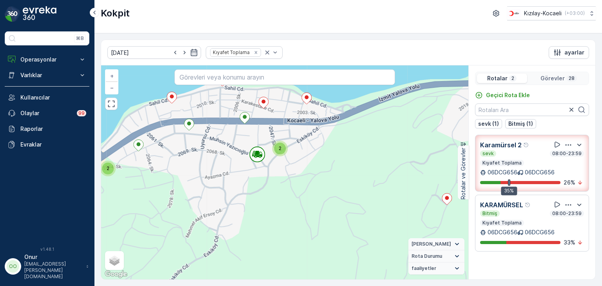
click at [551, 77] on p "Görevler" at bounding box center [552, 78] width 24 height 8
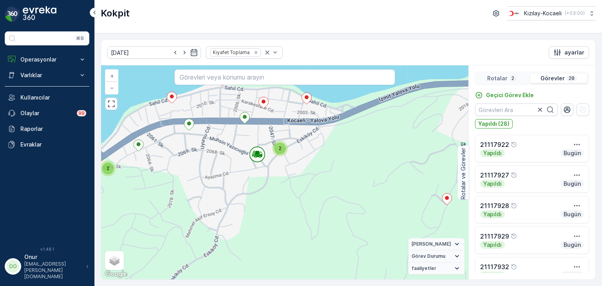
click at [508, 81] on div "Rotalar 2" at bounding box center [502, 78] width 50 height 9
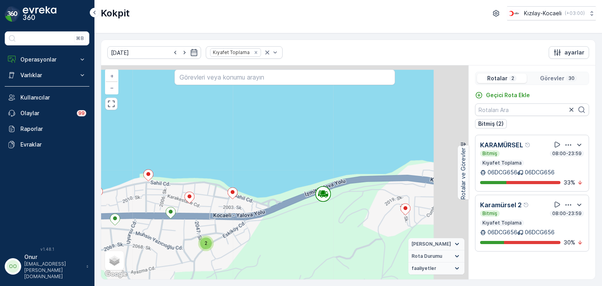
drag, startPoint x: 363, startPoint y: 125, endPoint x: 321, endPoint y: 231, distance: 113.5
click at [321, 231] on div "2 3 2 2 + − Uydu Yol haritası Arazi Karışık Leaflet Klavye kısayolları Harita V…" at bounding box center [284, 172] width 367 height 214
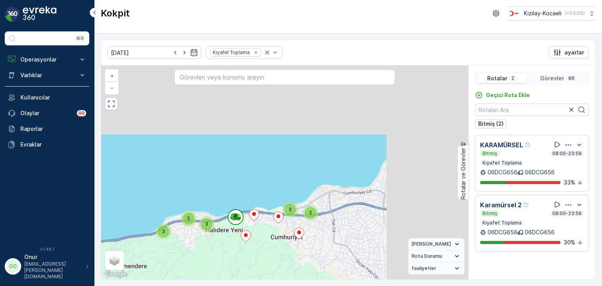
drag, startPoint x: 400, startPoint y: 174, endPoint x: 228, endPoint y: 250, distance: 187.9
click at [228, 250] on div "2 2 2 2 5 2 4 2 2 5 3 3 2 4 5 4 5 5 3 2 3 3 5 + − Uydu Yol haritası Arazi Karış…" at bounding box center [284, 172] width 367 height 214
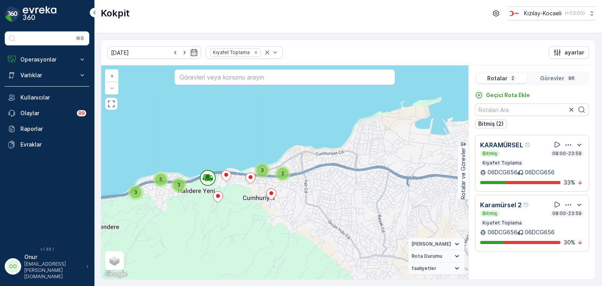
drag, startPoint x: 172, startPoint y: 211, endPoint x: 230, endPoint y: 195, distance: 60.0
click at [230, 195] on div "2 2 2 2 5 2 4 2 2 5 3 3 2 4 5 4 5 5 3 2 3 3 5 + − Uydu Yol haritası Arazi Karış…" at bounding box center [284, 172] width 367 height 214
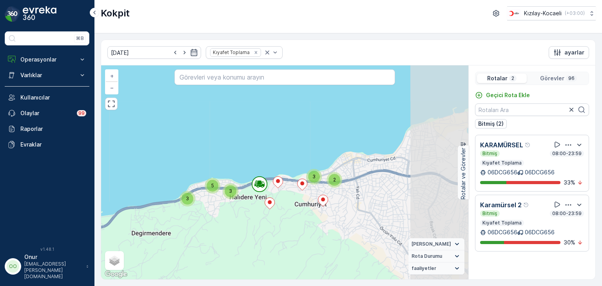
drag, startPoint x: 392, startPoint y: 213, endPoint x: 284, endPoint y: 207, distance: 109.0
click at [284, 207] on div "2 2 2 2 5 2 4 2 2 5 3 3 2 4 5 4 5 5 3 2 3 3 5 21117955 + − Uydu Yol haritası Ar…" at bounding box center [284, 172] width 367 height 214
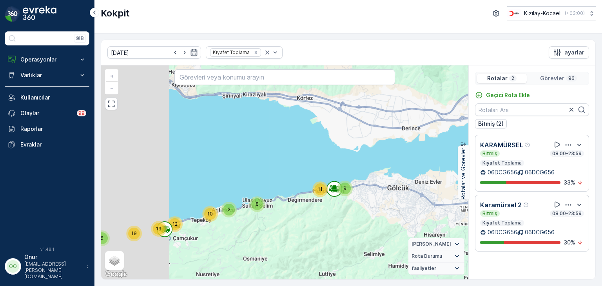
drag, startPoint x: 194, startPoint y: 186, endPoint x: 319, endPoint y: 215, distance: 128.1
click at [319, 215] on div "6 19 2 10 19 12 8 9 11 + − Uydu Yol haritası Arazi Karışık Leaflet Klavye kısay…" at bounding box center [284, 172] width 367 height 214
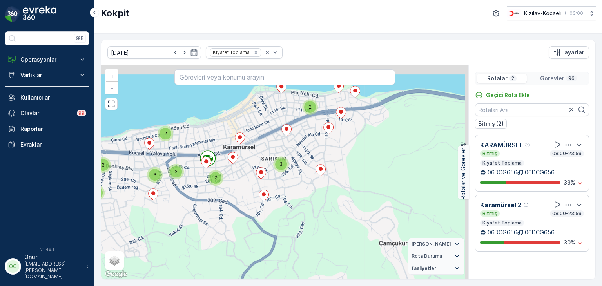
drag, startPoint x: 227, startPoint y: 148, endPoint x: 211, endPoint y: 216, distance: 69.5
click at [211, 216] on div "2 3 3 2 2 2 3 3 2 3 2 2 2 2 + − Uydu Yol haritası Arazi Karışık Leaflet Klavye …" at bounding box center [284, 172] width 367 height 214
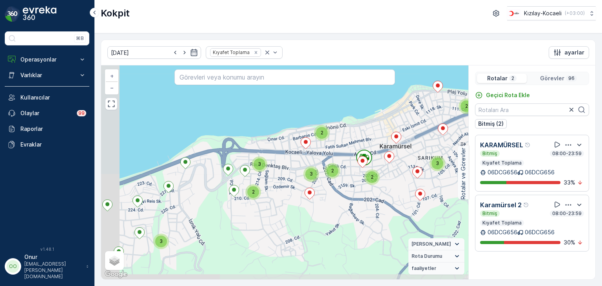
drag, startPoint x: 156, startPoint y: 206, endPoint x: 259, endPoint y: 196, distance: 103.1
click at [259, 196] on div "2 3 3 2 2 2 3 3 2 3 2 2 2 2 + − Uydu Yol haritası Arazi Karışık Leaflet Klavye …" at bounding box center [284, 172] width 367 height 214
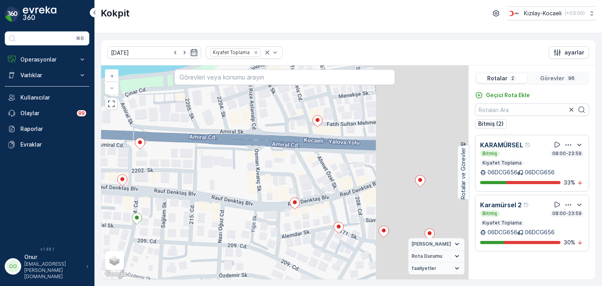
drag, startPoint x: 255, startPoint y: 187, endPoint x: 224, endPoint y: 185, distance: 30.6
click at [148, 186] on div "2 + − Uydu Yol haritası Arazi Karışık Leaflet Klavye kısayolları Harita Veriler…" at bounding box center [284, 172] width 367 height 214
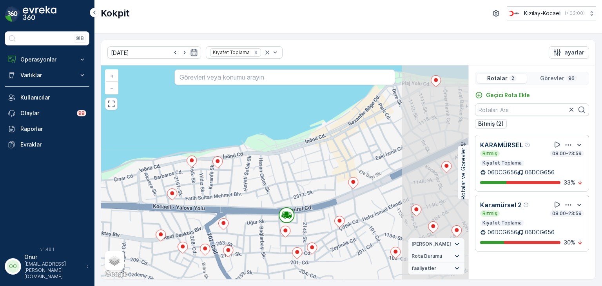
drag, startPoint x: 377, startPoint y: 184, endPoint x: 269, endPoint y: 229, distance: 116.2
click at [269, 229] on div "2 3 2 2 + − Uydu Yol haritası Arazi Karışık Leaflet Klavye kısayolları Harita V…" at bounding box center [284, 172] width 367 height 214
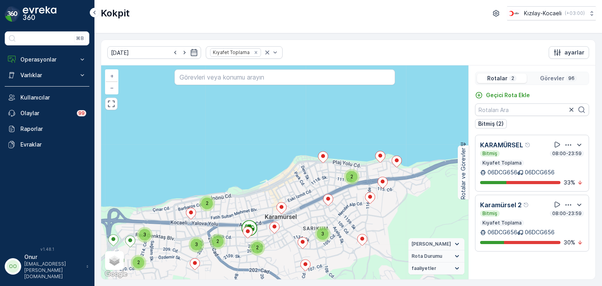
click at [566, 80] on div "96" at bounding box center [571, 78] width 11 height 6
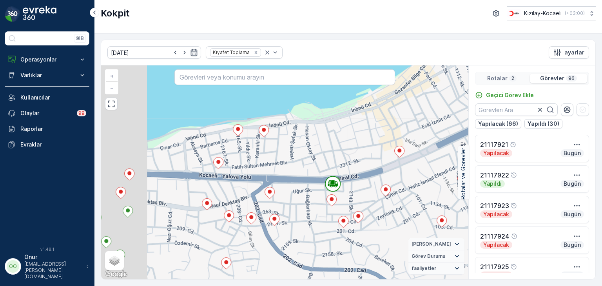
drag, startPoint x: 237, startPoint y: 206, endPoint x: 324, endPoint y: 212, distance: 87.1
click at [324, 212] on div "2 3 2 2 + − Uydu Yol haritası Arazi Karışık Leaflet Klavye kısayolları Harita V…" at bounding box center [284, 172] width 367 height 214
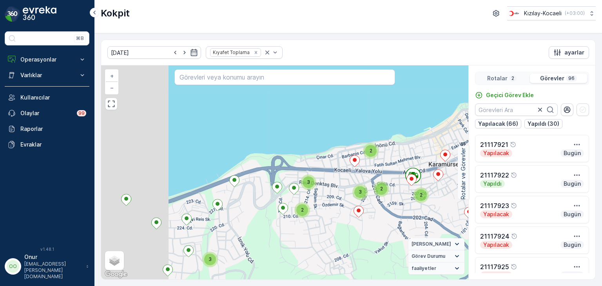
drag, startPoint x: 209, startPoint y: 232, endPoint x: 321, endPoint y: 197, distance: 117.7
click at [310, 202] on div "2" at bounding box center [302, 210] width 16 height 16
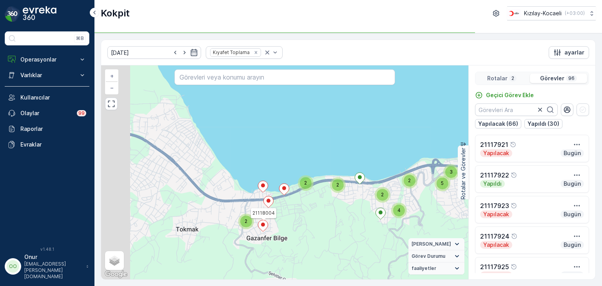
drag, startPoint x: 199, startPoint y: 228, endPoint x: 260, endPoint y: 233, distance: 61.7
